Goal: Information Seeking & Learning: Check status

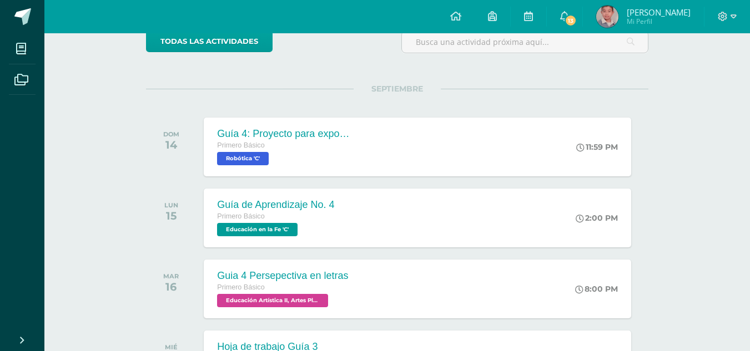
scroll to position [111, 0]
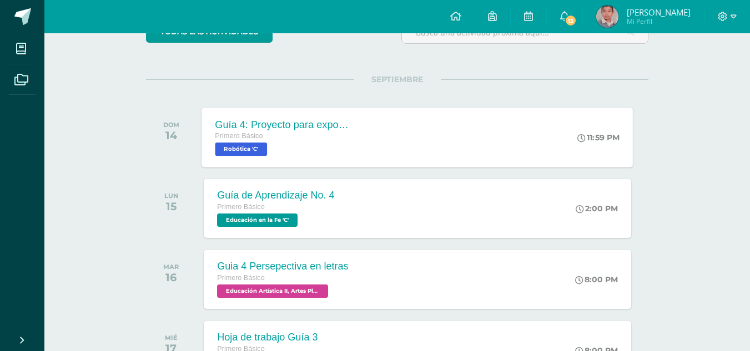
click at [382, 125] on div "Guía 4: Proyecto para exposición Primero Básico Robótica 'C' 11:59 PM Guía 4: P…" at bounding box center [417, 137] width 431 height 59
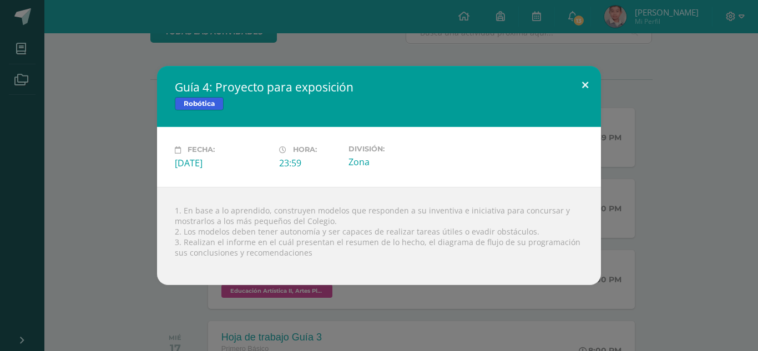
click at [559, 87] on button at bounding box center [585, 85] width 32 height 38
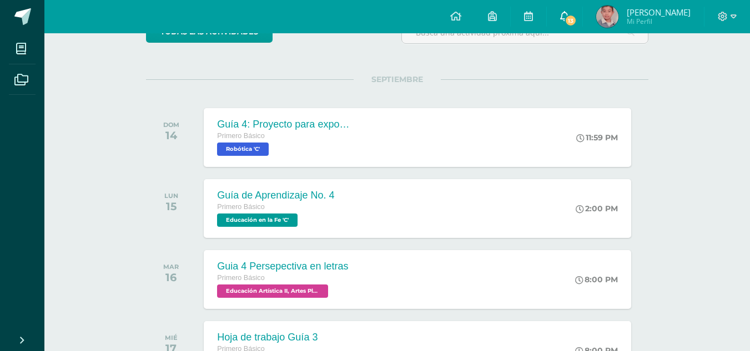
click at [559, 13] on icon at bounding box center [564, 16] width 9 height 10
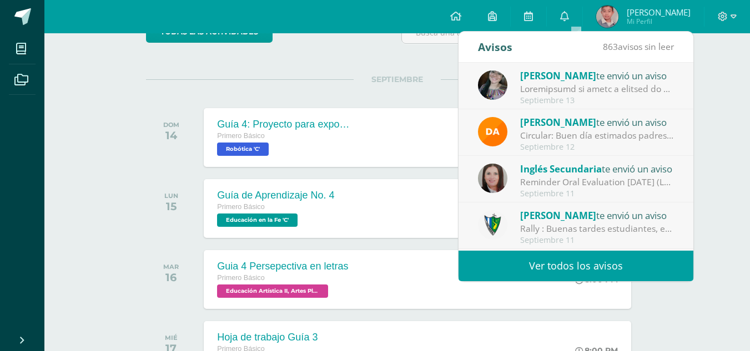
click at [559, 262] on link "Ver todos los avisos" at bounding box center [575, 266] width 235 height 31
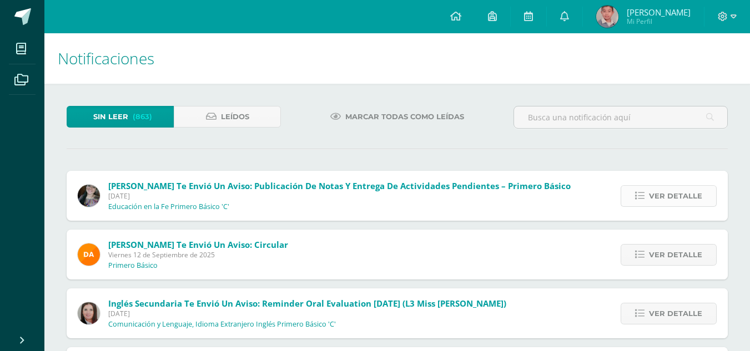
click at [644, 192] on icon at bounding box center [639, 195] width 9 height 9
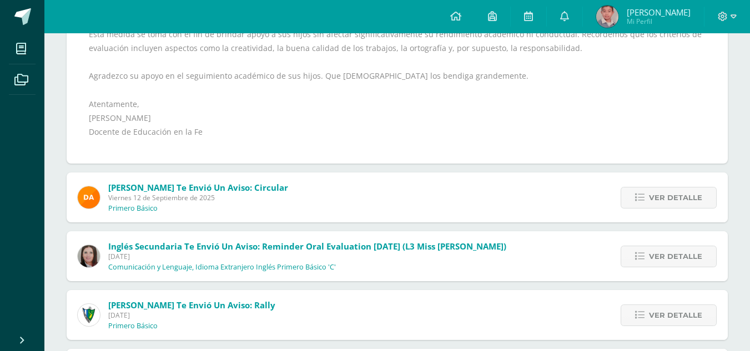
scroll to position [388, 0]
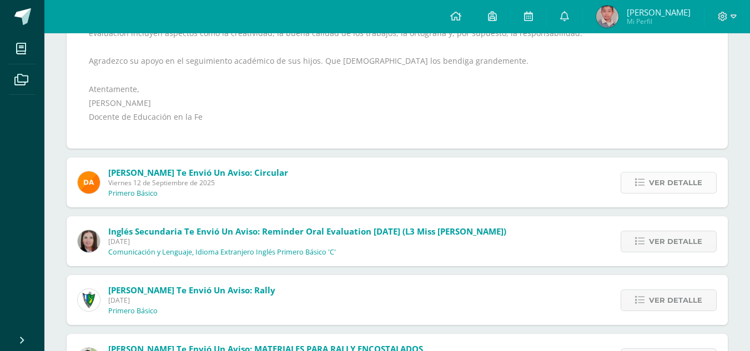
click at [659, 176] on span "Ver detalle" at bounding box center [675, 183] width 53 height 21
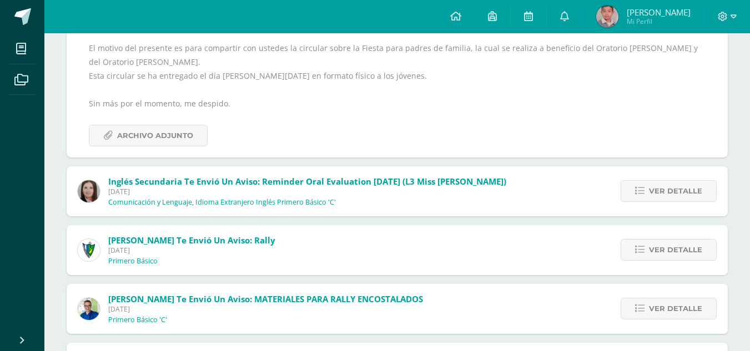
scroll to position [222, 0]
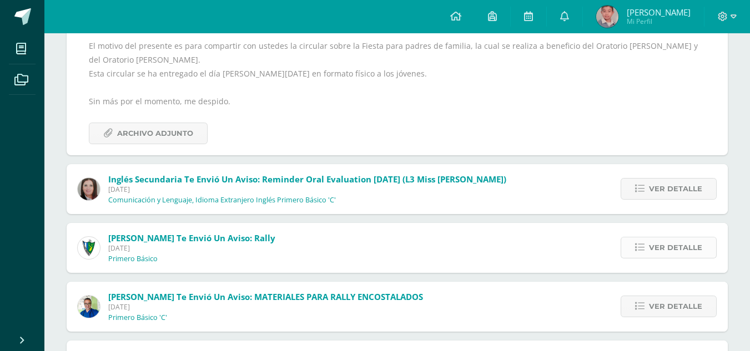
click at [641, 240] on link "Ver detalle" at bounding box center [668, 248] width 96 height 22
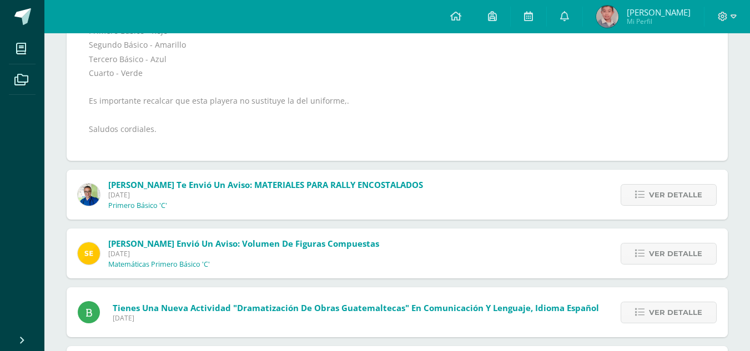
scroll to position [338, 0]
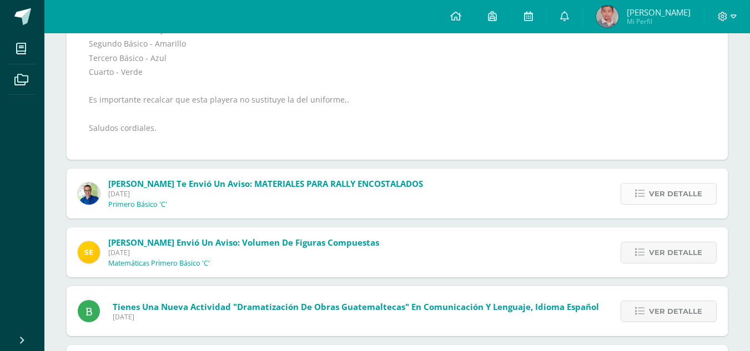
click at [639, 193] on icon at bounding box center [639, 193] width 9 height 9
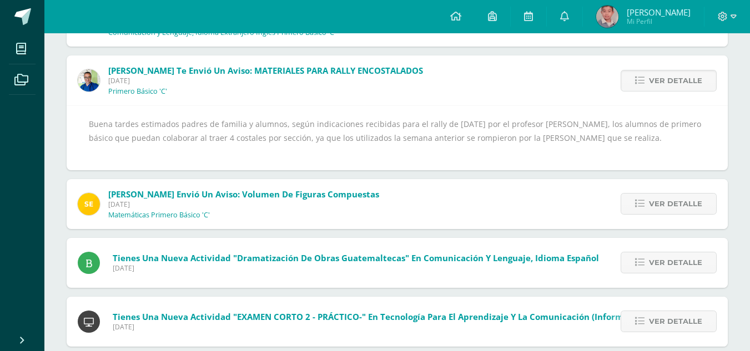
scroll to position [117, 0]
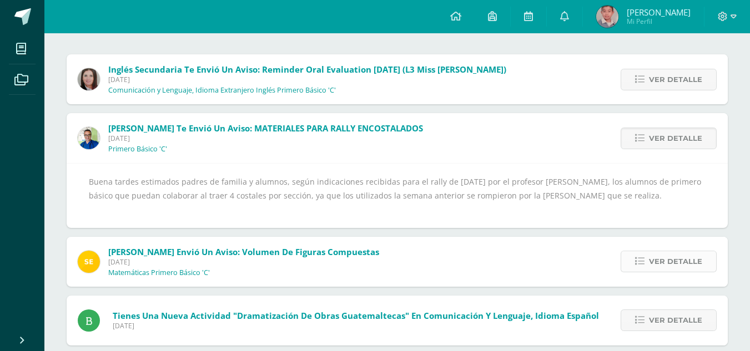
click at [636, 254] on link "Ver detalle" at bounding box center [668, 262] width 96 height 22
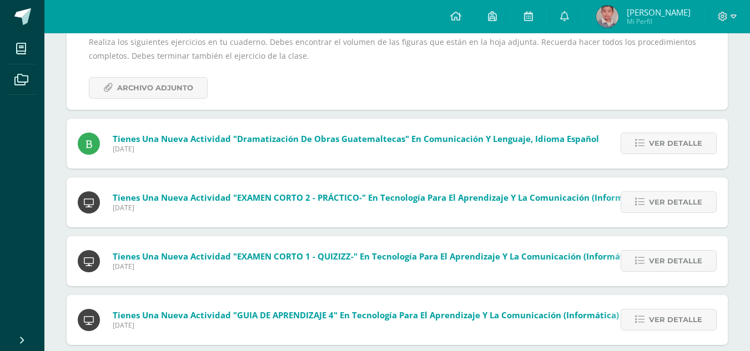
scroll to position [227, 0]
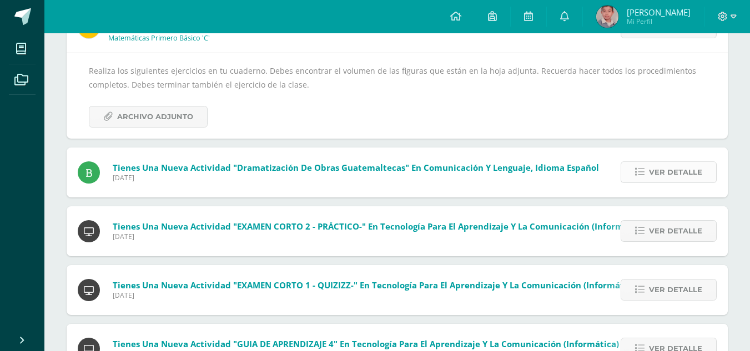
click at [644, 174] on icon at bounding box center [639, 172] width 9 height 9
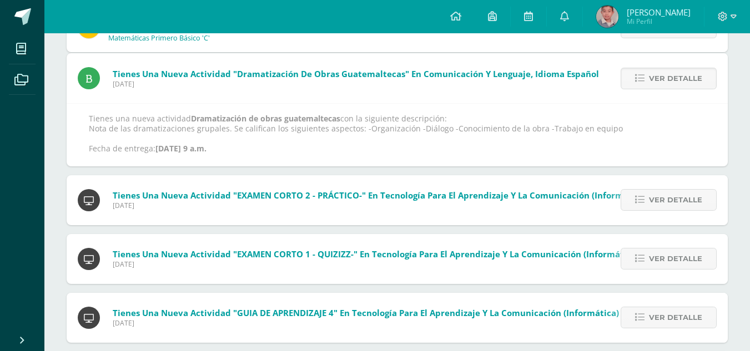
scroll to position [178, 0]
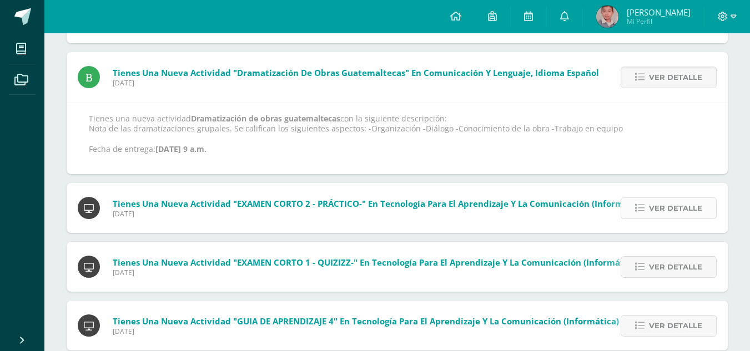
click at [675, 200] on span "Ver detalle" at bounding box center [675, 208] width 53 height 21
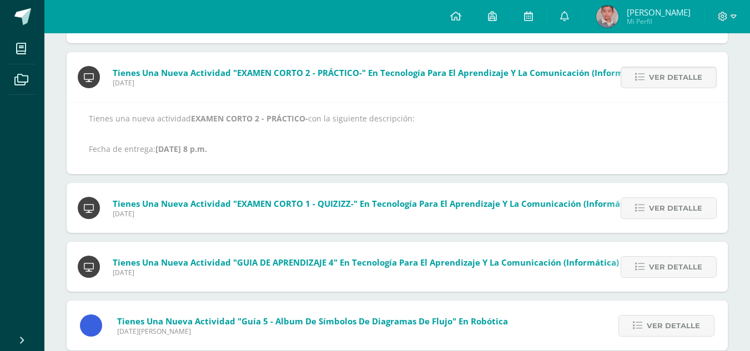
scroll to position [0, 0]
